Goal: Task Accomplishment & Management: Use online tool/utility

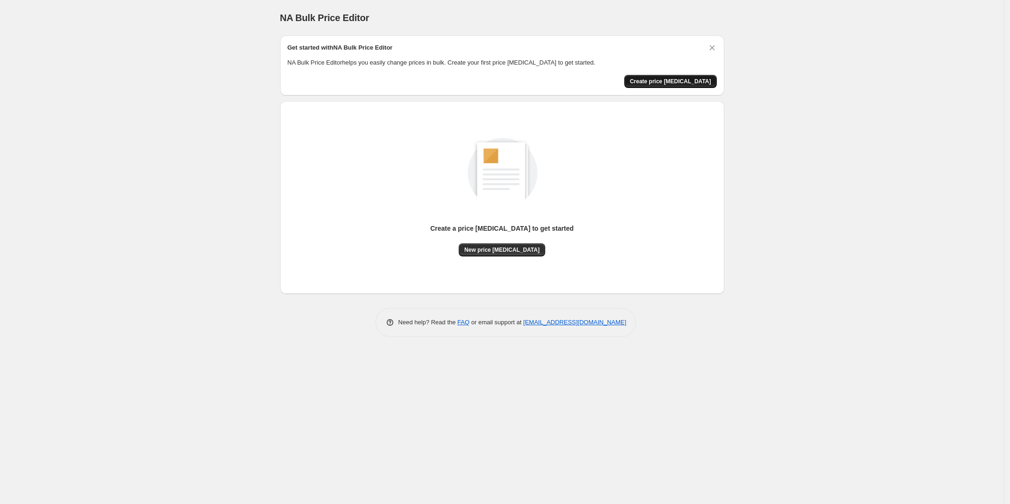
click at [698, 84] on span "Create price [MEDICAL_DATA]" at bounding box center [670, 81] width 81 height 7
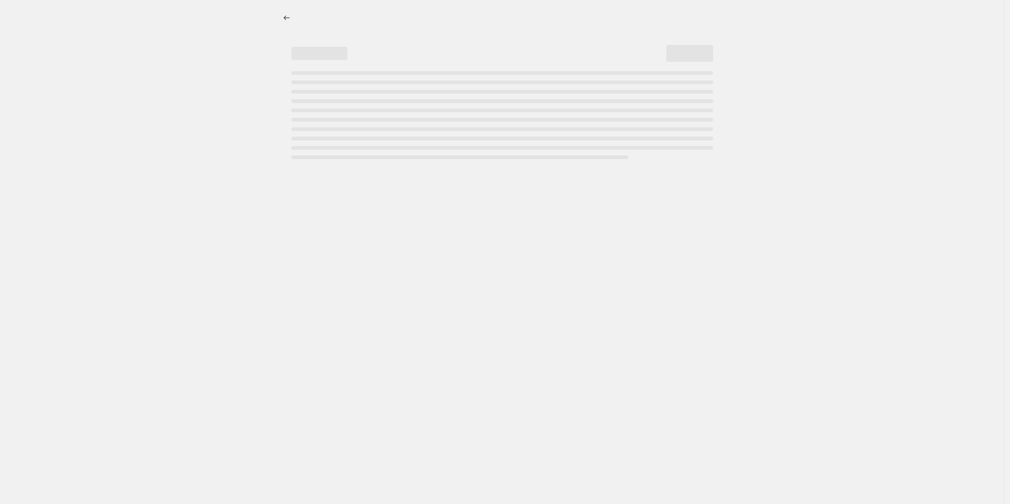
select select "percentage"
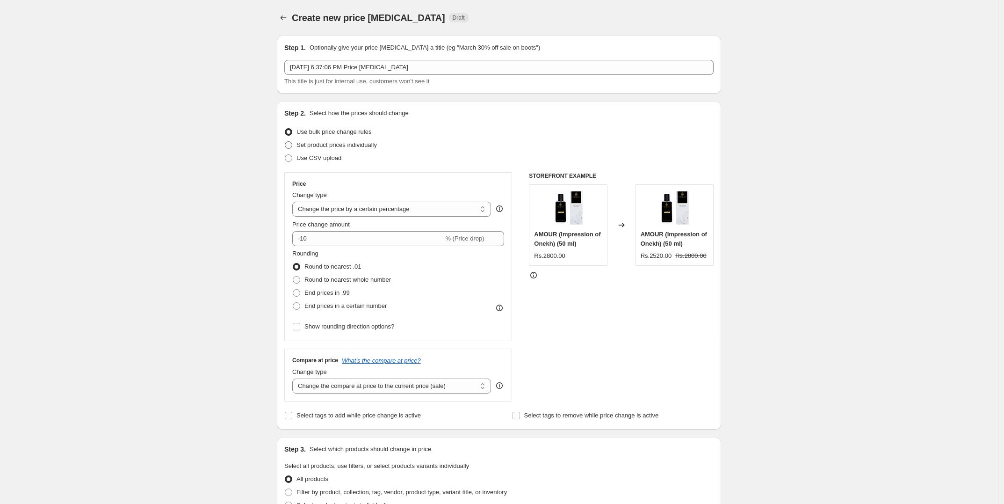
click at [359, 145] on span "Set product prices individually" at bounding box center [337, 144] width 80 height 7
click at [285, 142] on input "Set product prices individually" at bounding box center [285, 141] width 0 height 0
radio input "true"
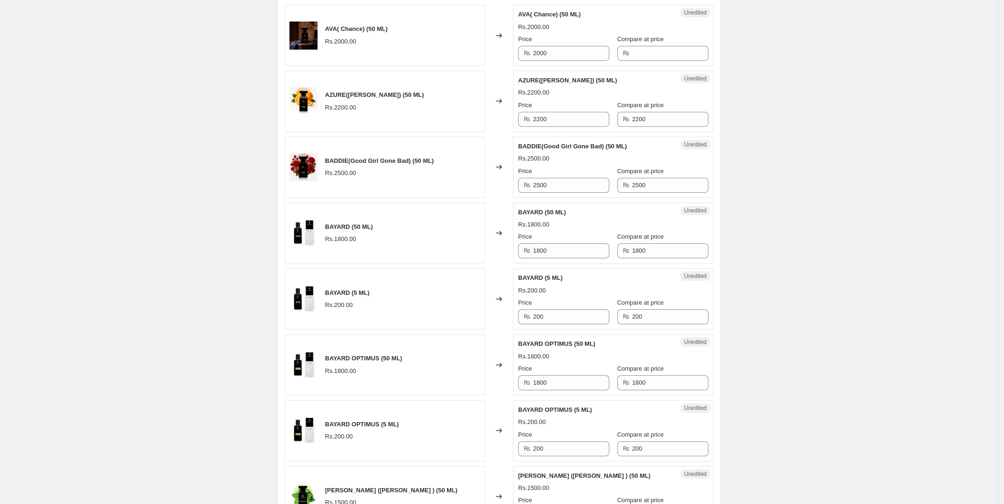
scroll to position [1338, 0]
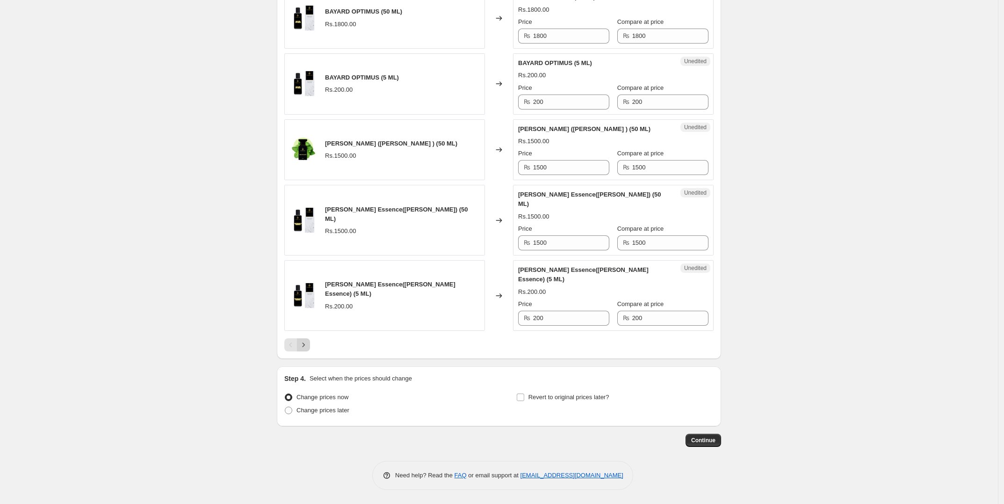
click at [310, 339] on button "Next" at bounding box center [303, 344] width 13 height 13
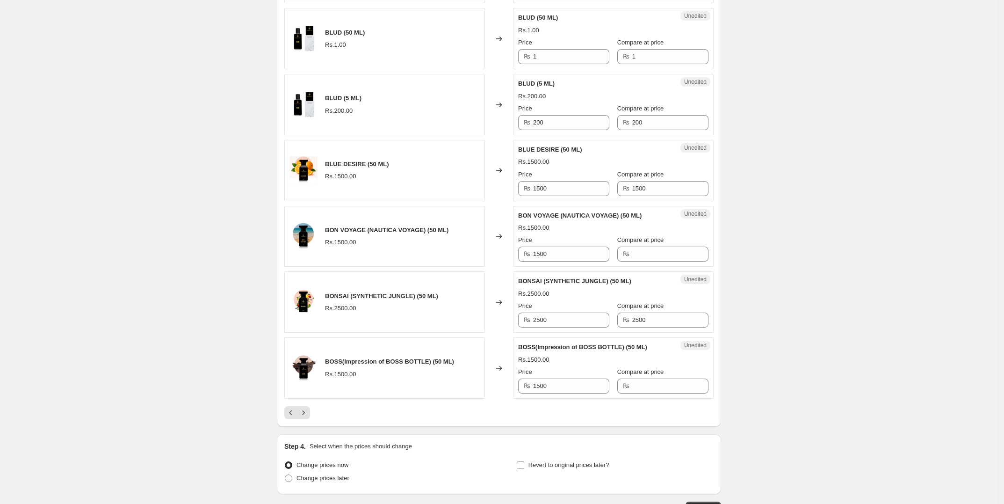
scroll to position [1301, 0]
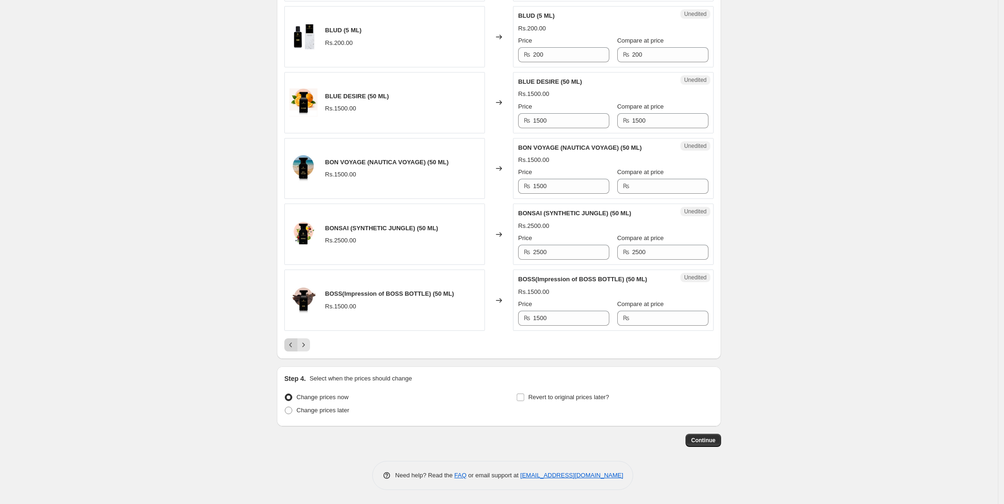
click at [294, 348] on icon "Previous" at bounding box center [290, 344] width 9 height 9
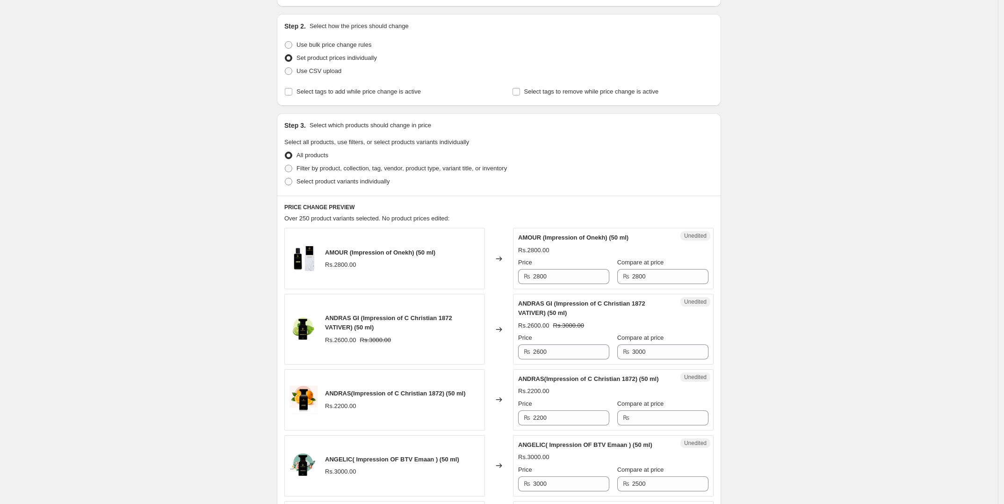
scroll to position [0, 0]
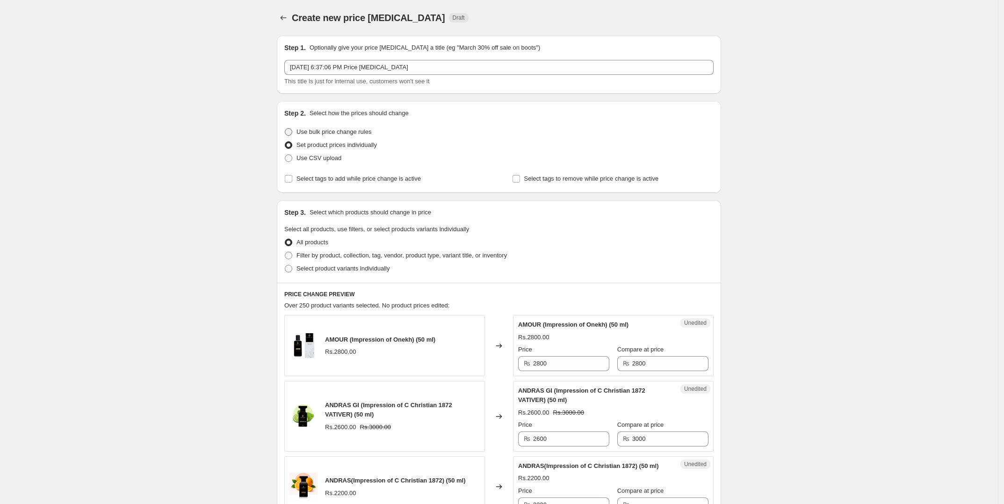
click at [352, 135] on span "Use bulk price change rules" at bounding box center [334, 131] width 75 height 7
click at [285, 129] on input "Use bulk price change rules" at bounding box center [285, 128] width 0 height 0
radio input "true"
select select "percentage"
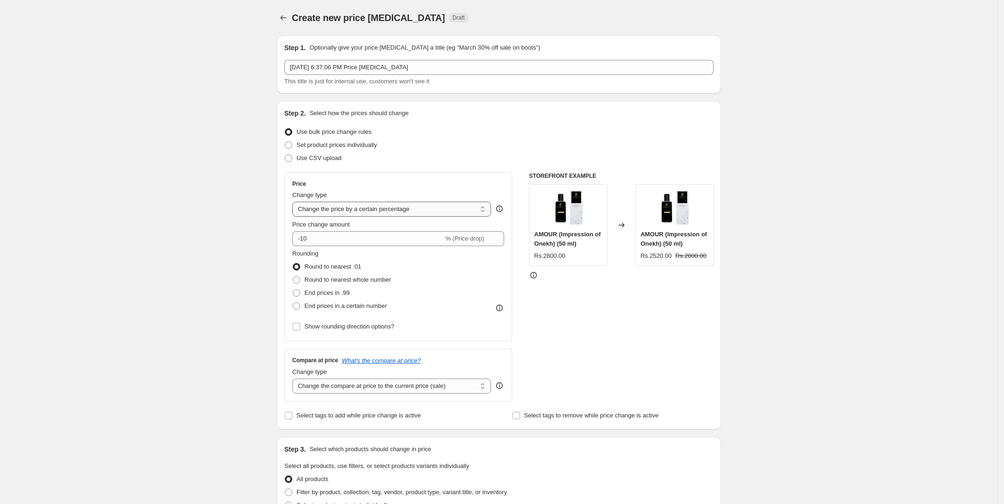
click at [405, 212] on select "Change the price to a certain amount Change the price by a certain amount Chang…" at bounding box center [391, 209] width 199 height 15
click at [419, 183] on div "Price" at bounding box center [398, 183] width 212 height 7
click at [377, 240] on input "-10" at bounding box center [367, 238] width 151 height 15
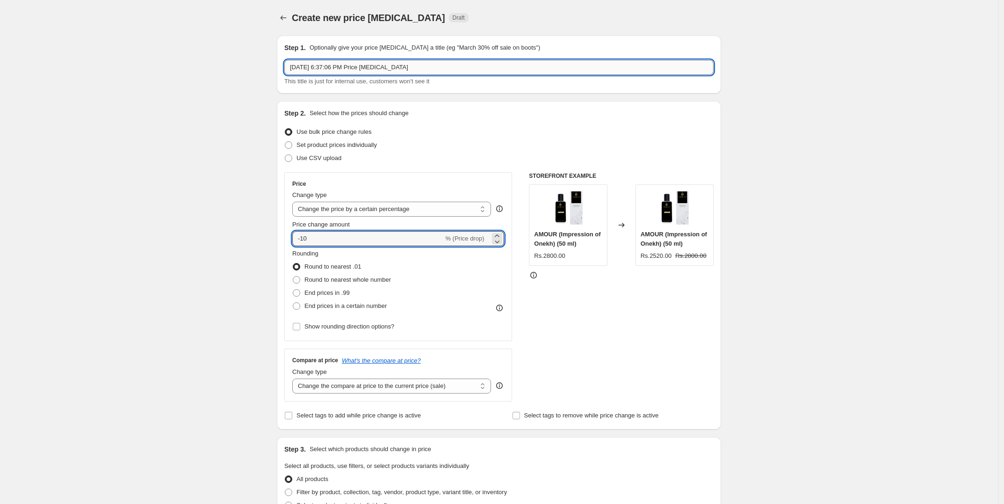
click at [398, 68] on input "[DATE] 6:37:06 PM Price [MEDICAL_DATA]" at bounding box center [498, 67] width 429 height 15
click at [480, 126] on div "Use bulk price change rules" at bounding box center [498, 131] width 429 height 13
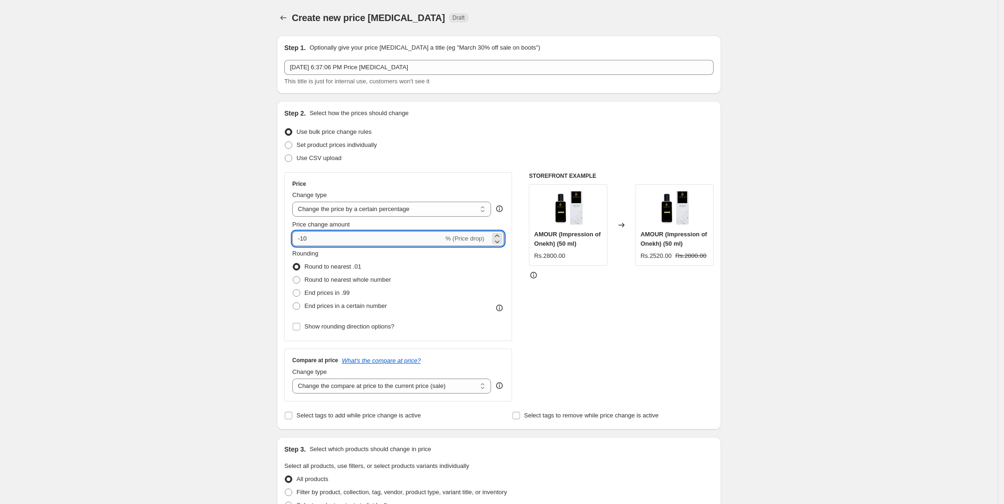
click at [382, 244] on input "-10" at bounding box center [367, 238] width 151 height 15
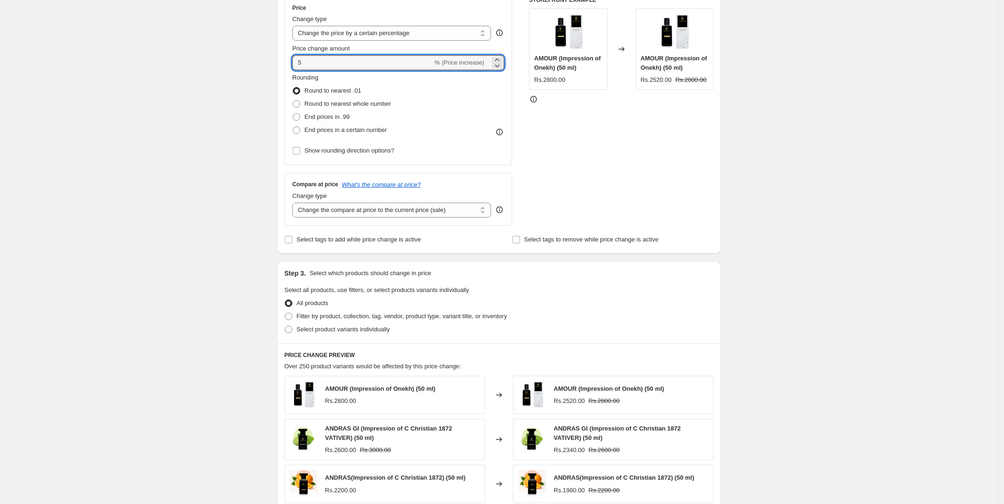
scroll to position [58, 0]
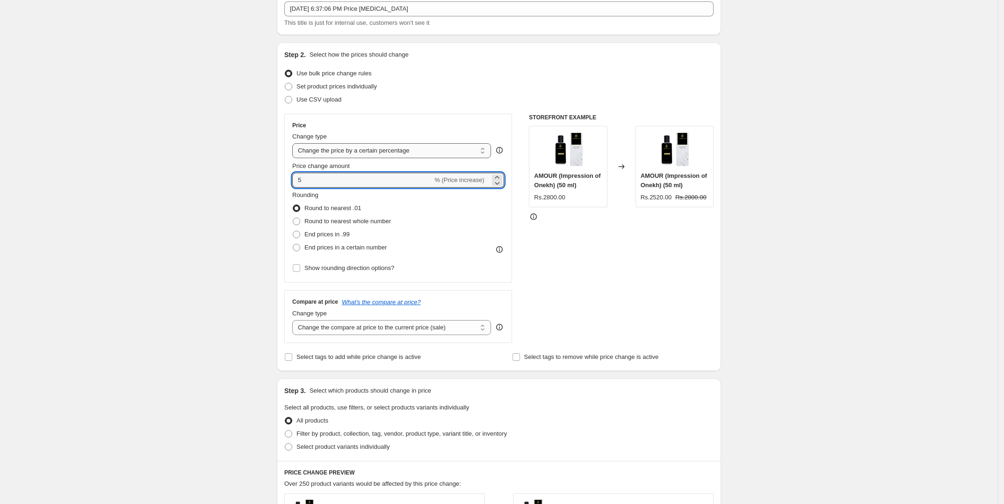
type input "5"
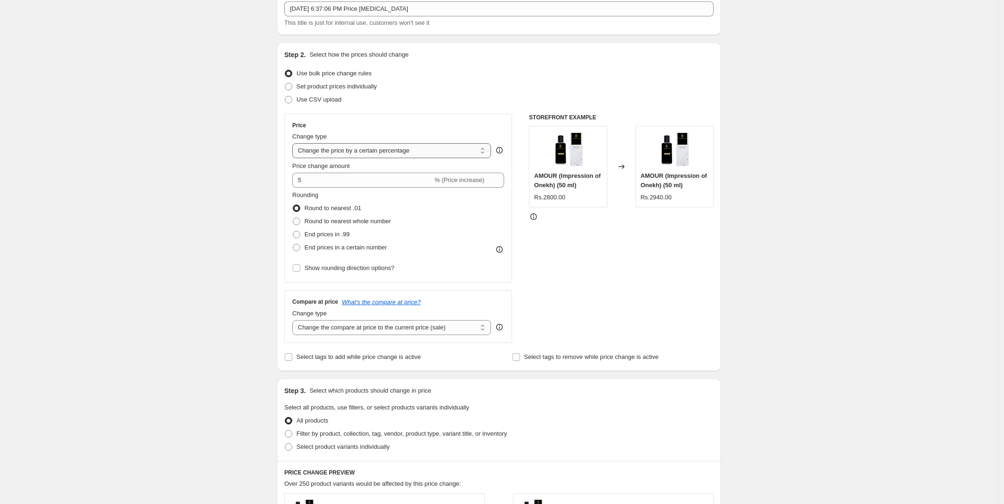
click at [366, 146] on select "Change the price to a certain amount Change the price by a certain amount Chang…" at bounding box center [391, 150] width 199 height 15
click at [295, 143] on select "Change the price to a certain amount Change the price by a certain amount Chang…" at bounding box center [391, 150] width 199 height 15
click at [580, 273] on div "STOREFRONT EXAMPLE AMOUR (Impression of Onekh) (50 ml) Rs.2800.00 Changed to AM…" at bounding box center [621, 228] width 185 height 229
click at [366, 90] on span "Set product prices individually" at bounding box center [337, 86] width 80 height 7
click at [285, 83] on input "Set product prices individually" at bounding box center [285, 83] width 0 height 0
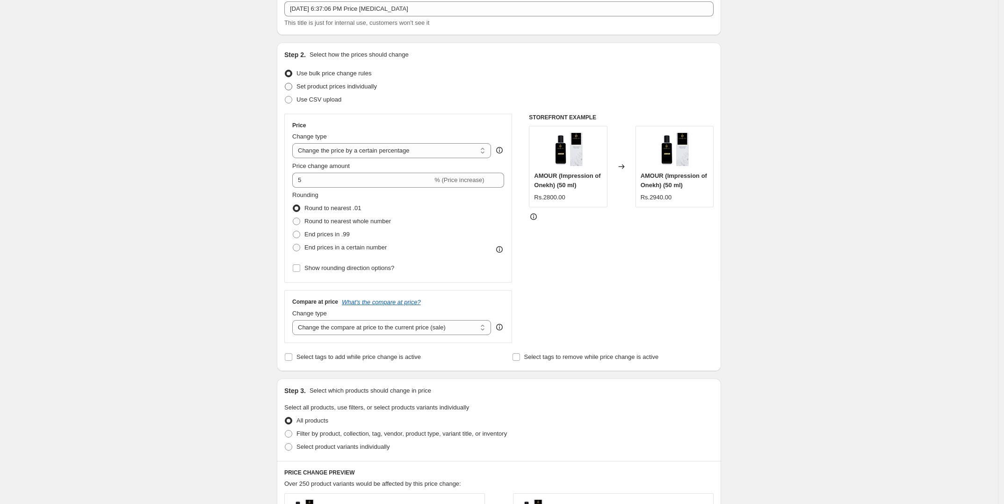
radio input "true"
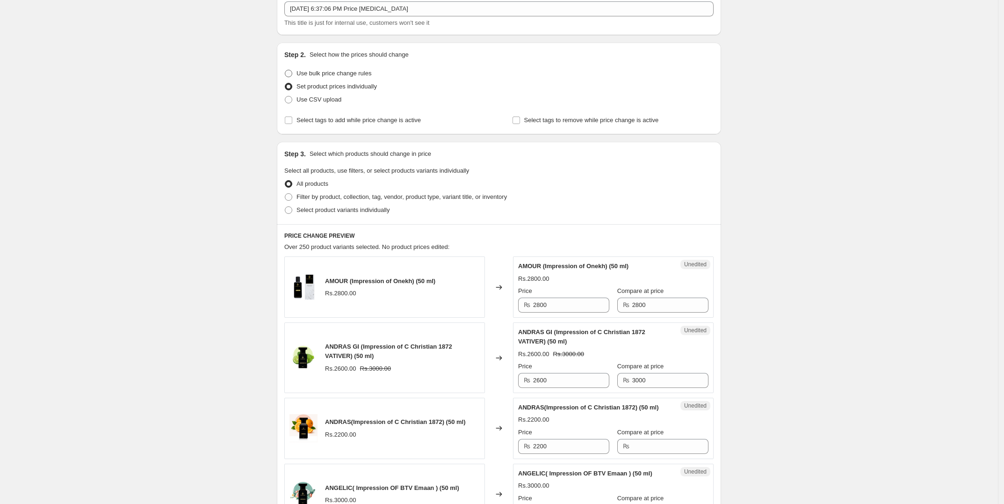
click at [338, 72] on span "Use bulk price change rules" at bounding box center [334, 73] width 75 height 7
click at [285, 70] on input "Use bulk price change rules" at bounding box center [285, 70] width 0 height 0
radio input "true"
select select "percentage"
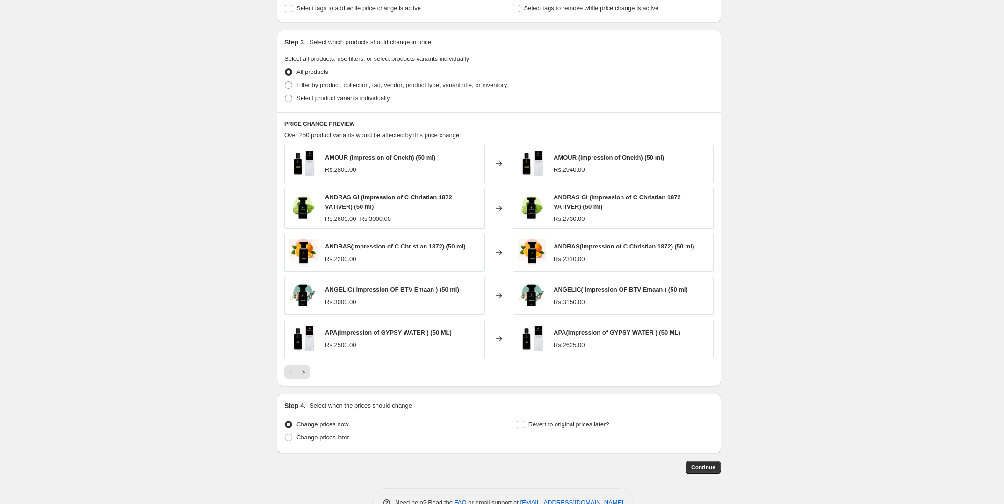
scroll to position [436, 0]
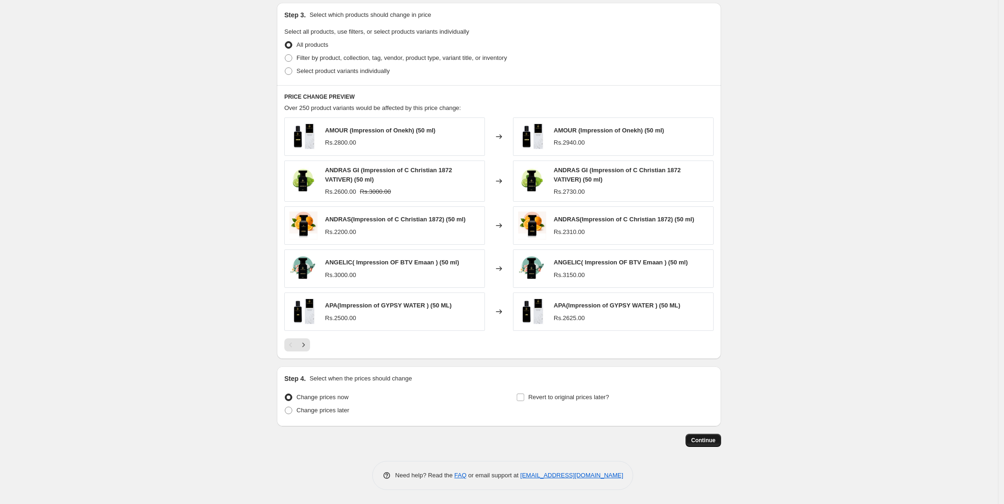
click at [713, 446] on button "Continue" at bounding box center [704, 440] width 36 height 13
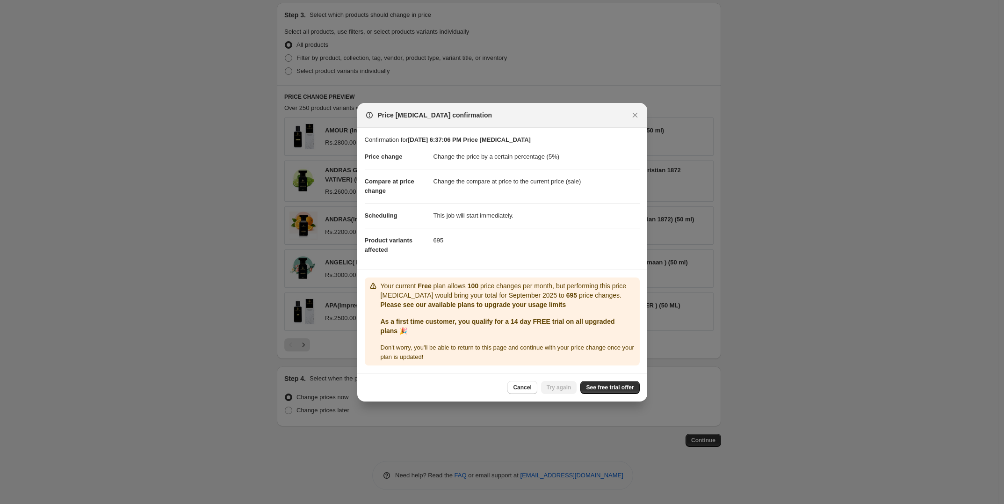
click at [443, 240] on dd "695" at bounding box center [537, 240] width 206 height 25
click at [597, 394] on div "Cancel Try again See free trial offer" at bounding box center [502, 387] width 290 height 29
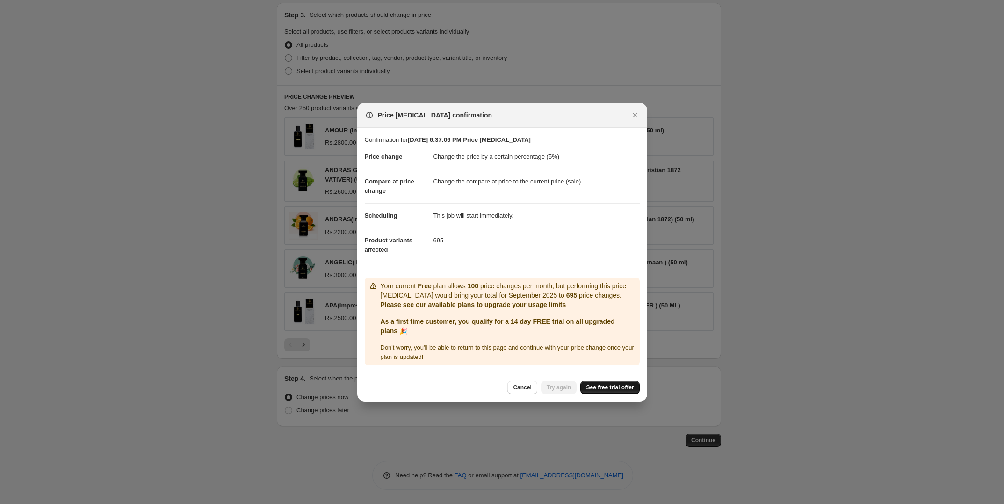
click at [600, 386] on span "See free trial offer" at bounding box center [610, 387] width 48 height 7
click at [530, 392] on button "Cancel" at bounding box center [521, 387] width 29 height 13
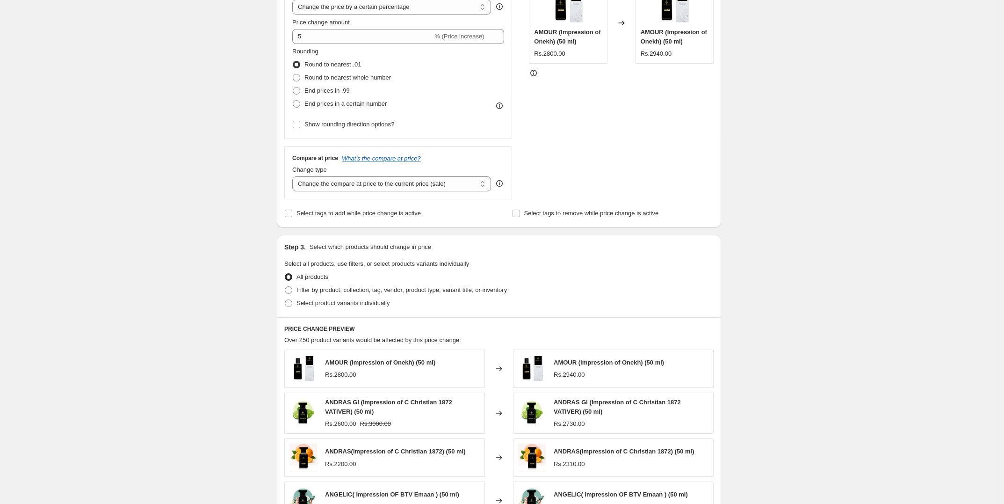
scroll to position [0, 0]
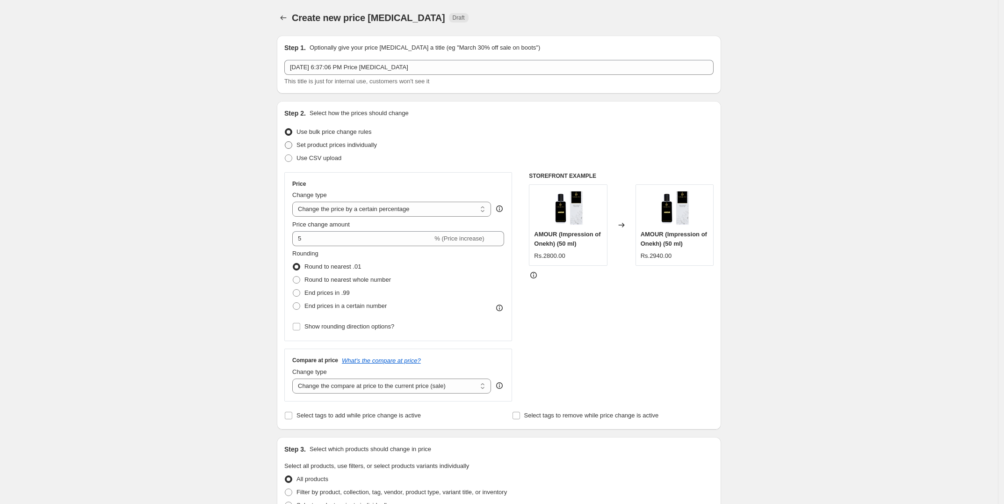
click at [319, 147] on span "Set product prices individually" at bounding box center [337, 144] width 80 height 7
click at [285, 142] on input "Set product prices individually" at bounding box center [285, 141] width 0 height 0
radio input "true"
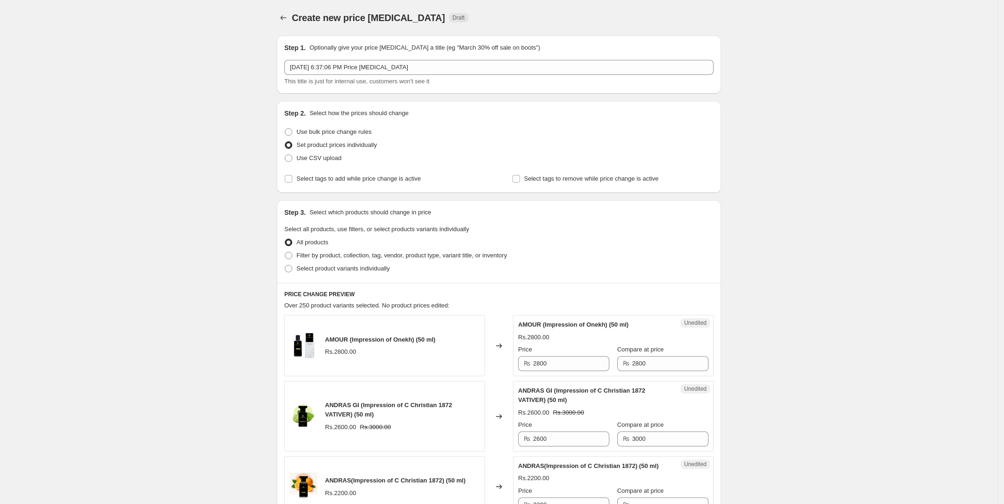
scroll to position [175, 0]
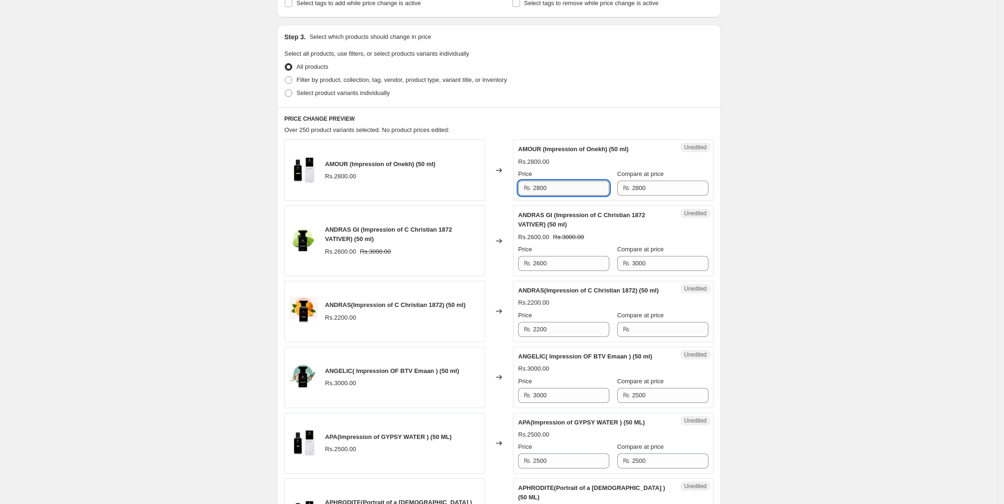
click at [565, 191] on input "2800" at bounding box center [571, 188] width 76 height 15
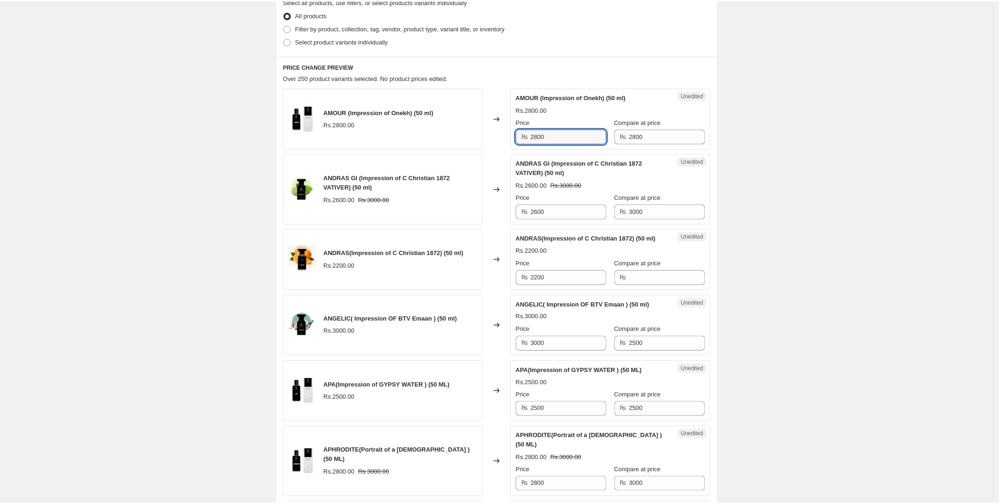
scroll to position [0, 0]
